Goal: Find specific fact: Find specific page/section

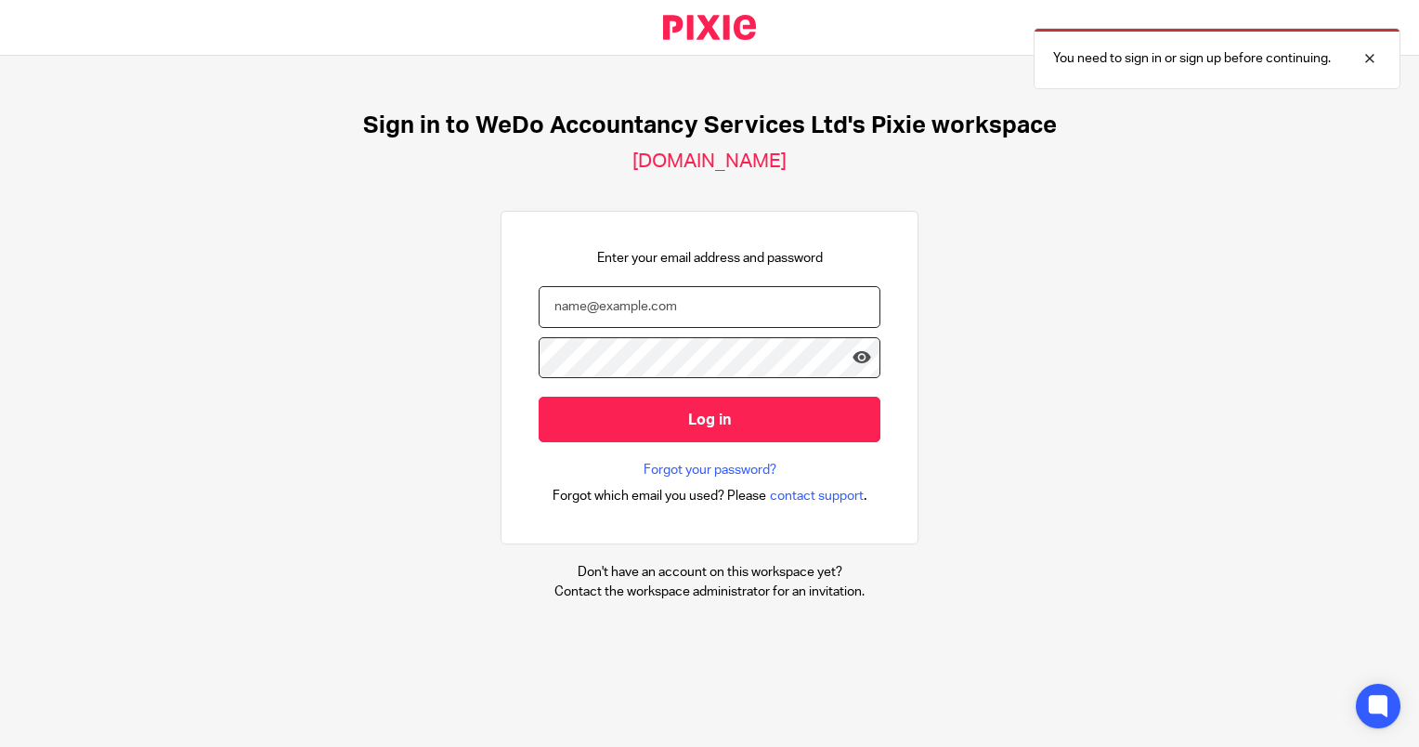
click at [620, 305] on input "email" at bounding box center [710, 307] width 342 height 42
type input "oliver@wedo.finance"
click at [539, 397] on input "Log in" at bounding box center [710, 420] width 342 height 46
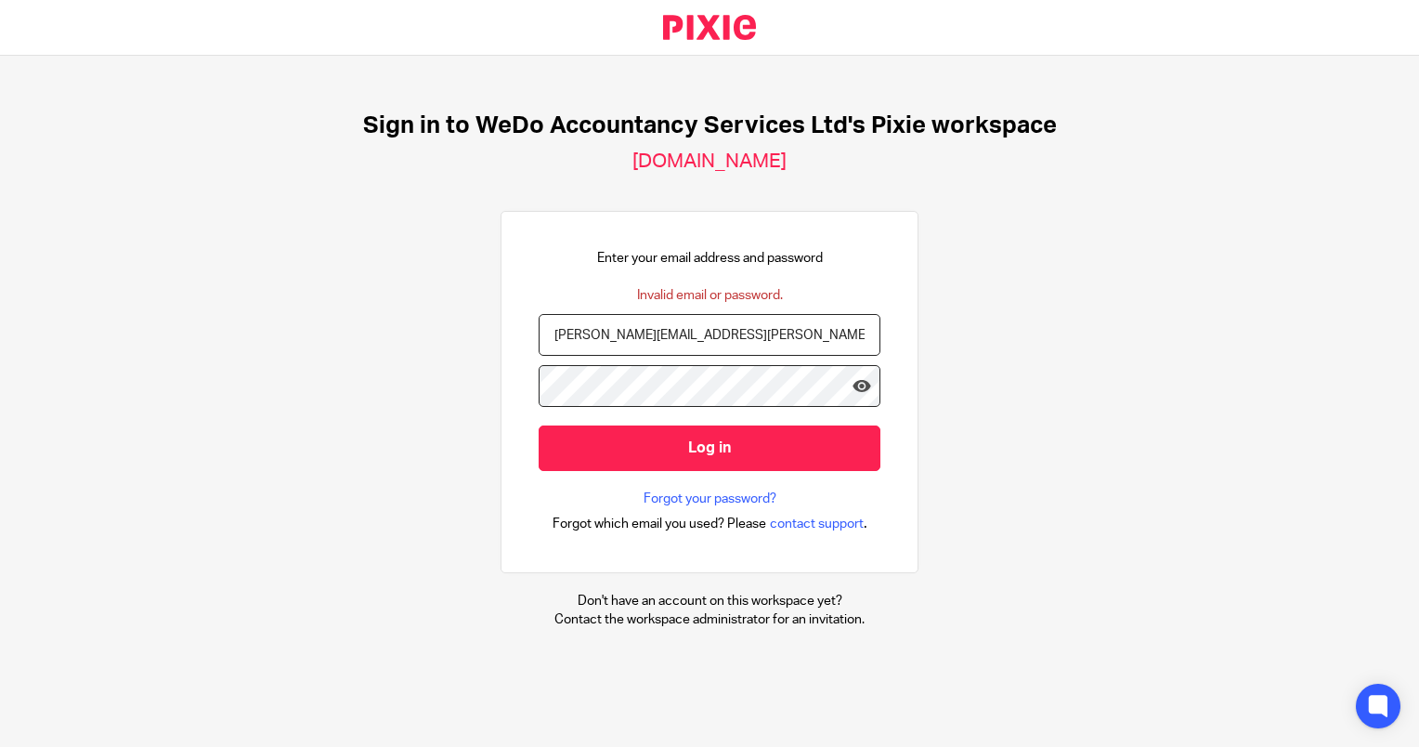
click at [539, 425] on input "Log in" at bounding box center [710, 448] width 342 height 46
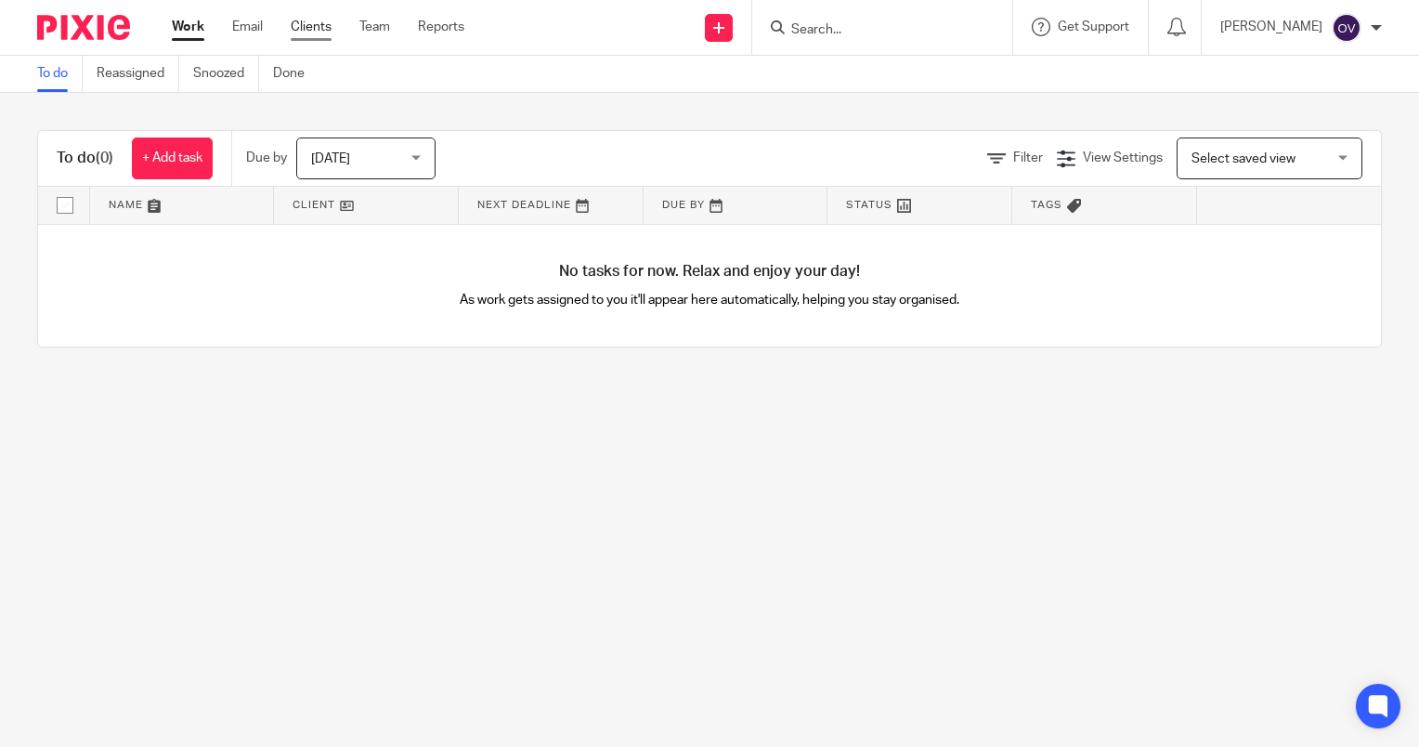
click at [325, 23] on link "Clients" at bounding box center [311, 27] width 41 height 19
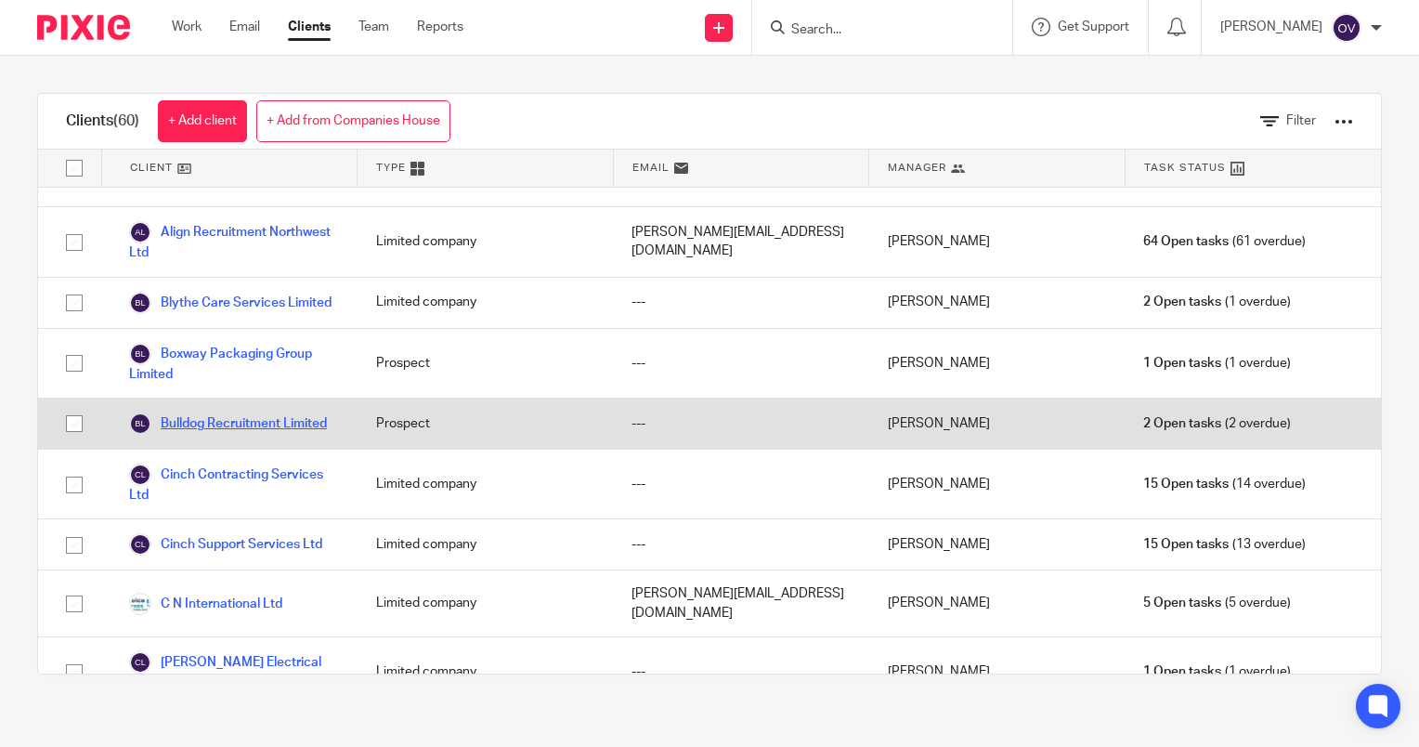
scroll to position [93, 0]
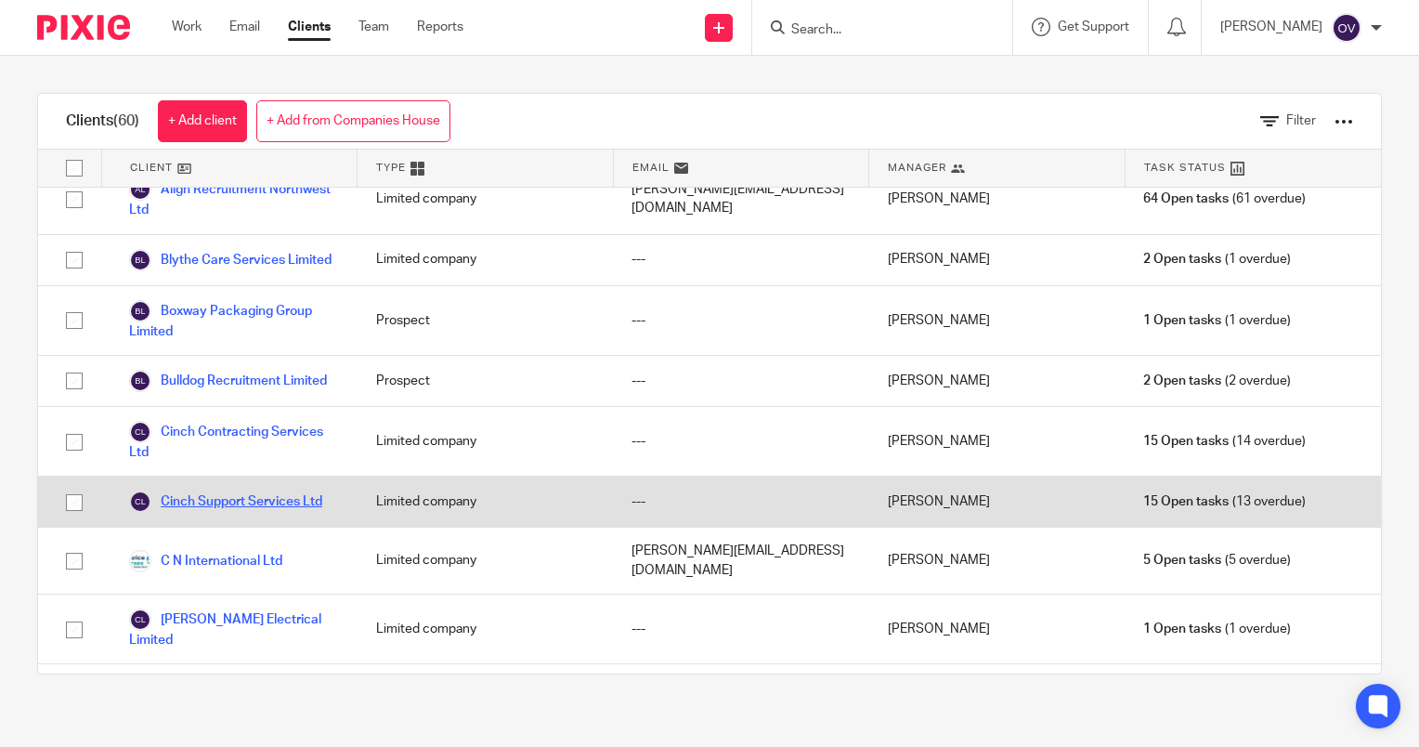
click at [253, 513] on link "Cinch Support Services Ltd" at bounding box center [225, 501] width 193 height 22
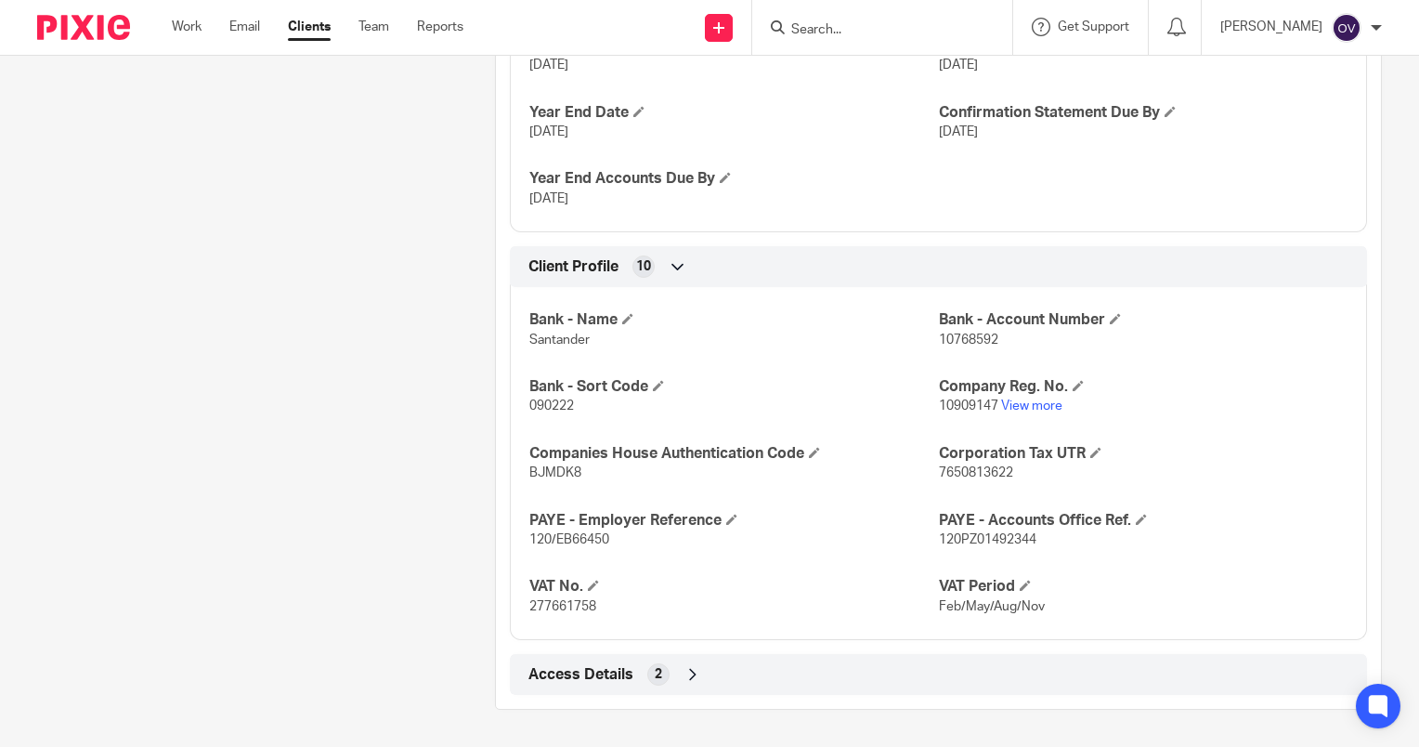
click at [568, 666] on span "Access Details" at bounding box center [580, 675] width 105 height 20
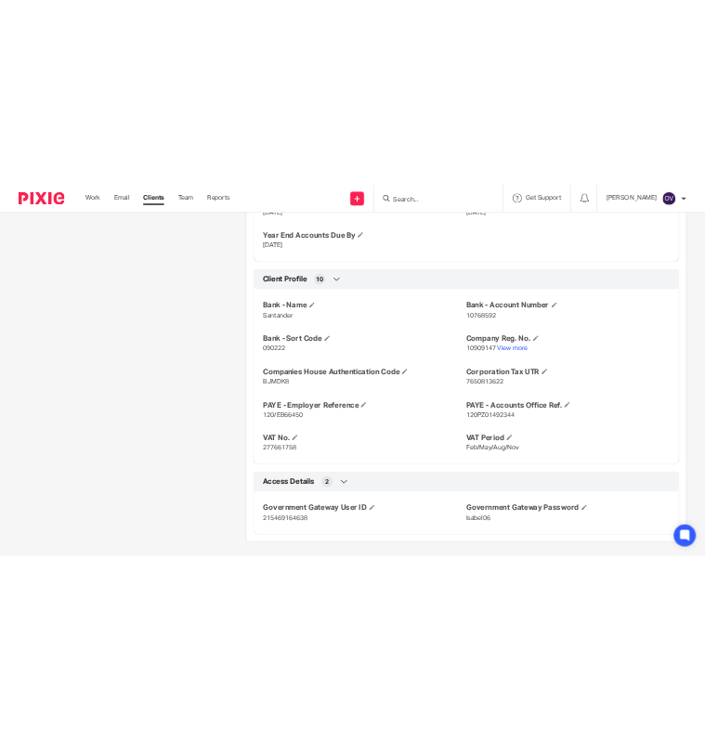
scroll to position [954, 0]
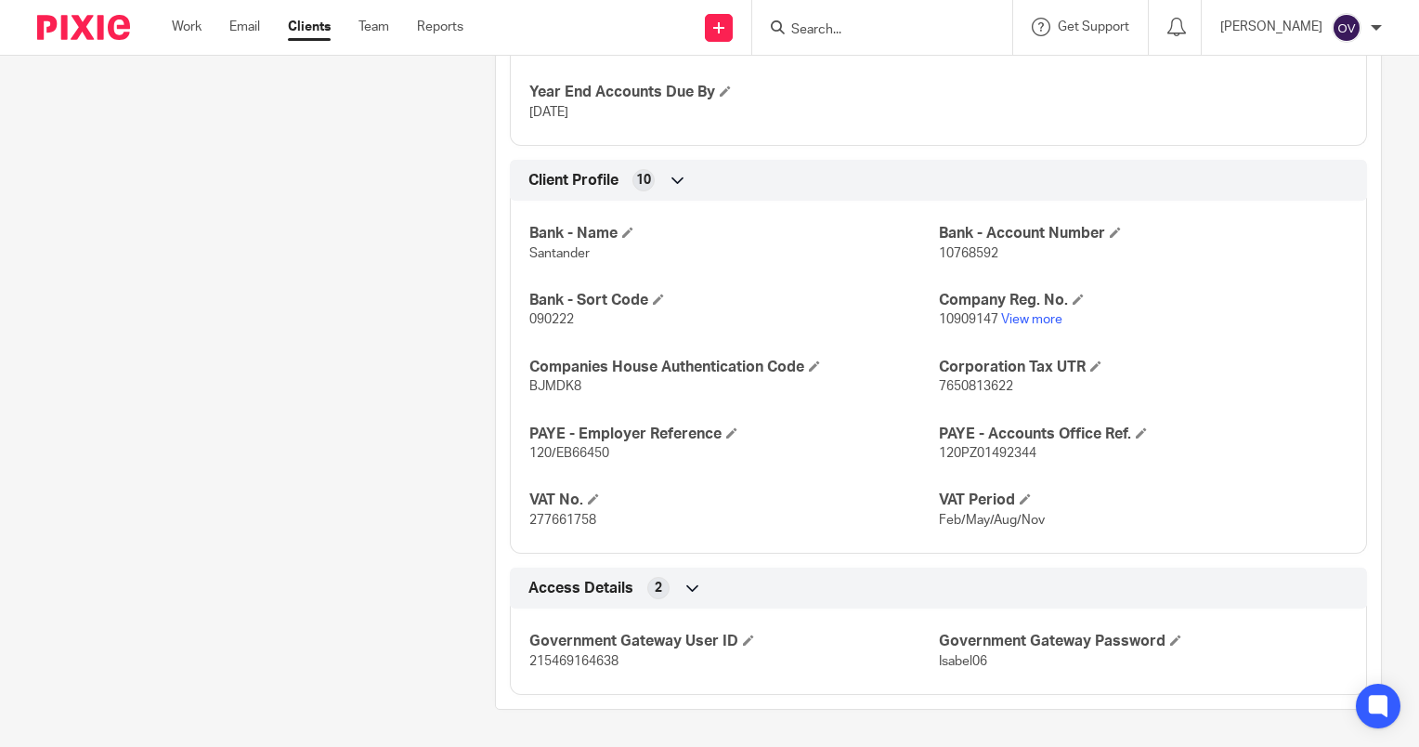
click at [556, 658] on span "215469164638" at bounding box center [573, 661] width 89 height 13
copy span "215469164638"
click at [951, 660] on span "Isabel06" at bounding box center [963, 661] width 48 height 13
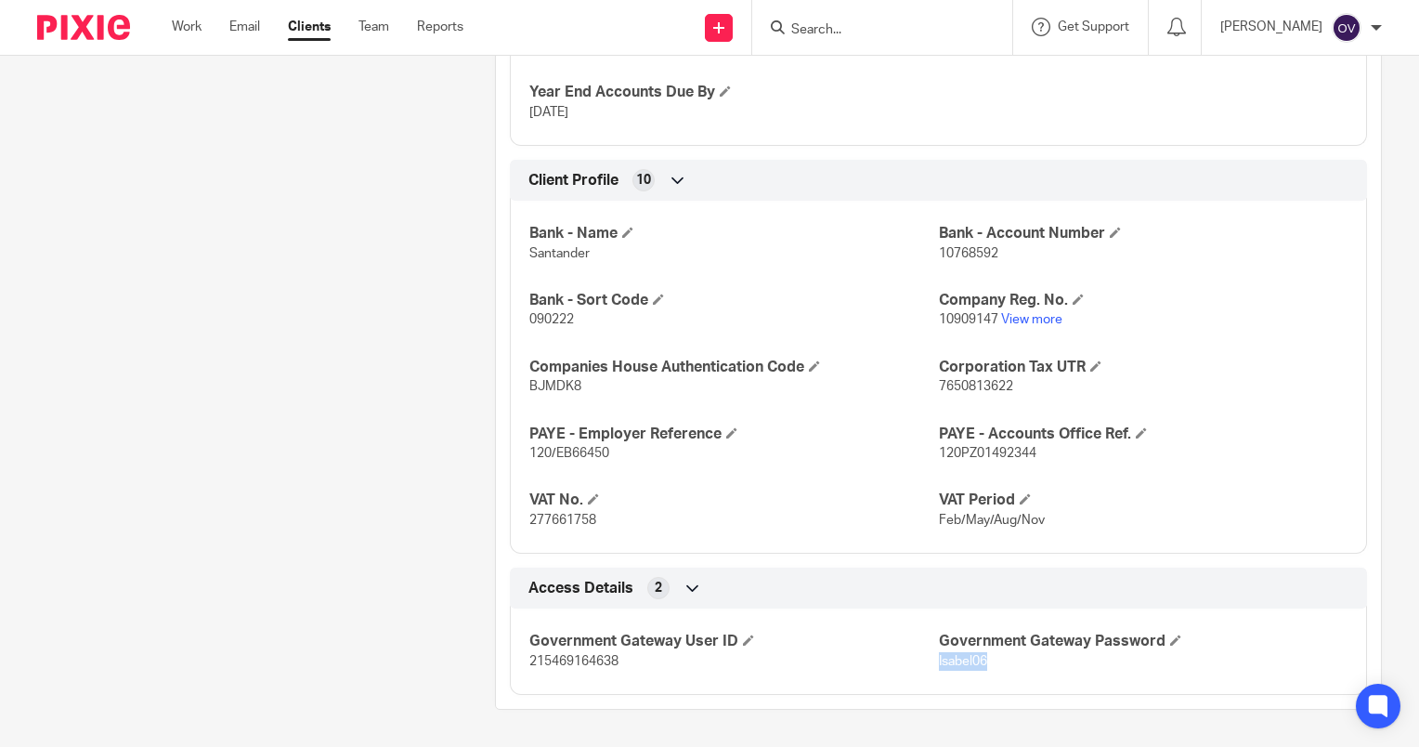
copy span "Isabel06"
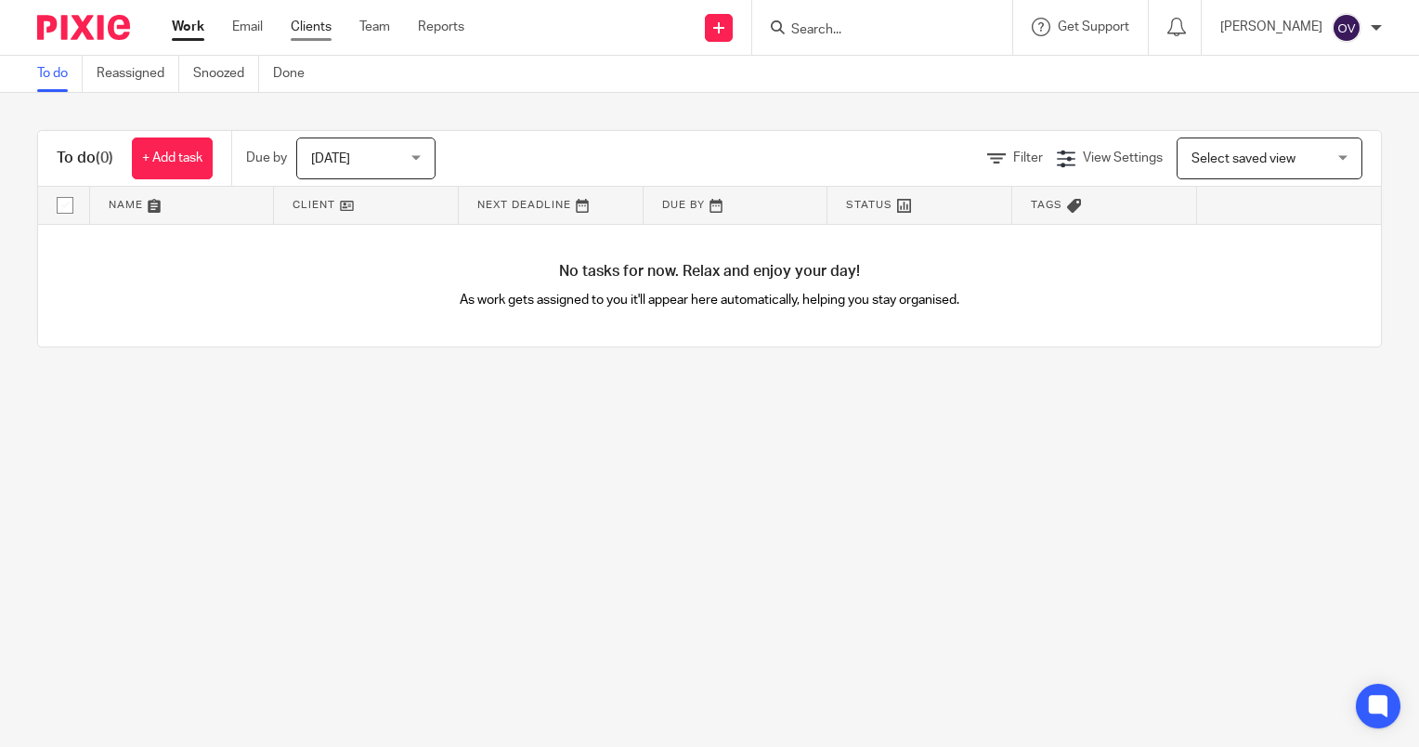
click at [309, 26] on link "Clients" at bounding box center [311, 27] width 41 height 19
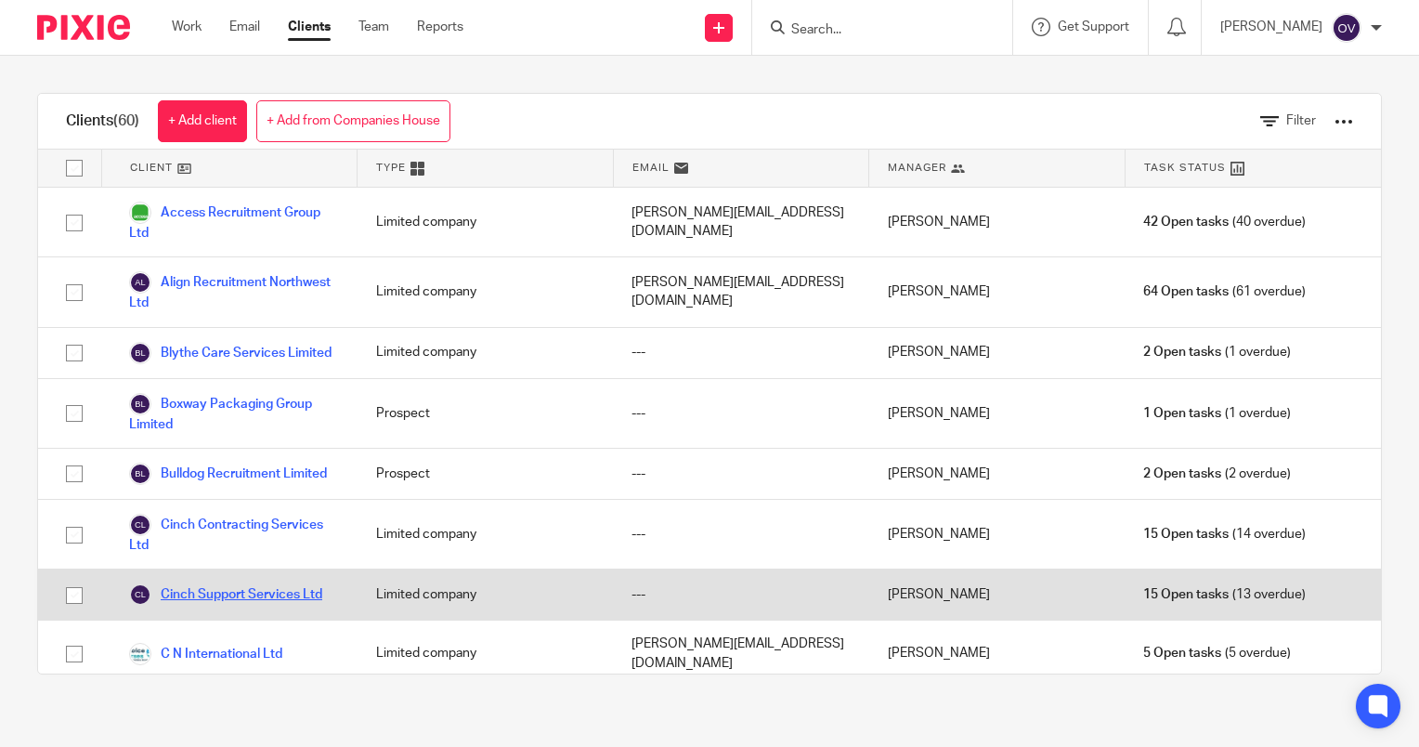
click at [226, 606] on link "Cinch Support Services Ltd" at bounding box center [225, 594] width 193 height 22
